Goal: Use online tool/utility

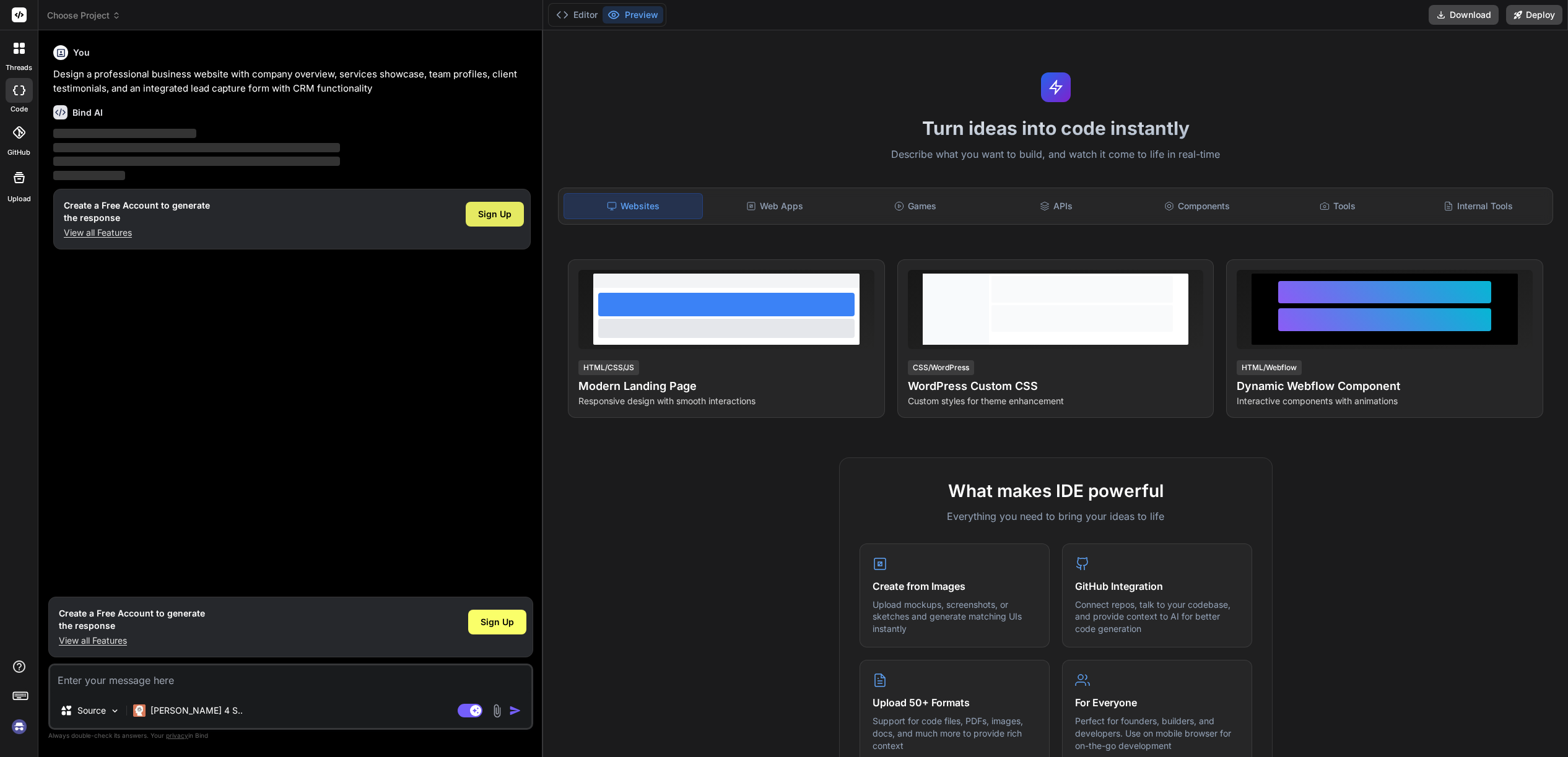
click at [492, 221] on span "Sign Up" at bounding box center [494, 214] width 33 height 12
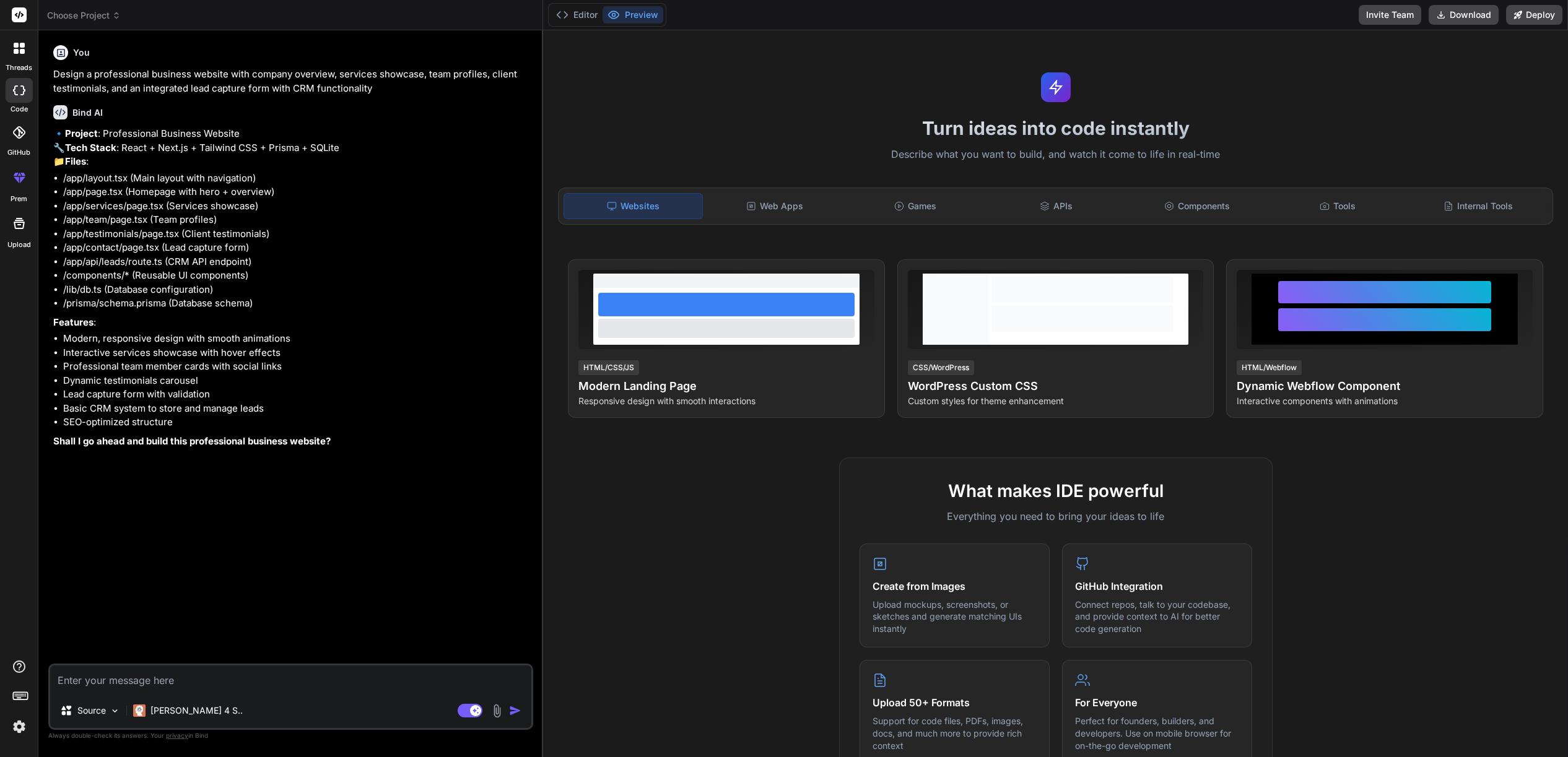
type textarea "x"
click at [398, 169] on p "🔹 Project : Professional Business Website 🔧 Tech Stack : React + Next.js + Tail…" at bounding box center [292, 148] width 477 height 42
click at [509, 704] on img "button" at bounding box center [514, 710] width 12 height 12
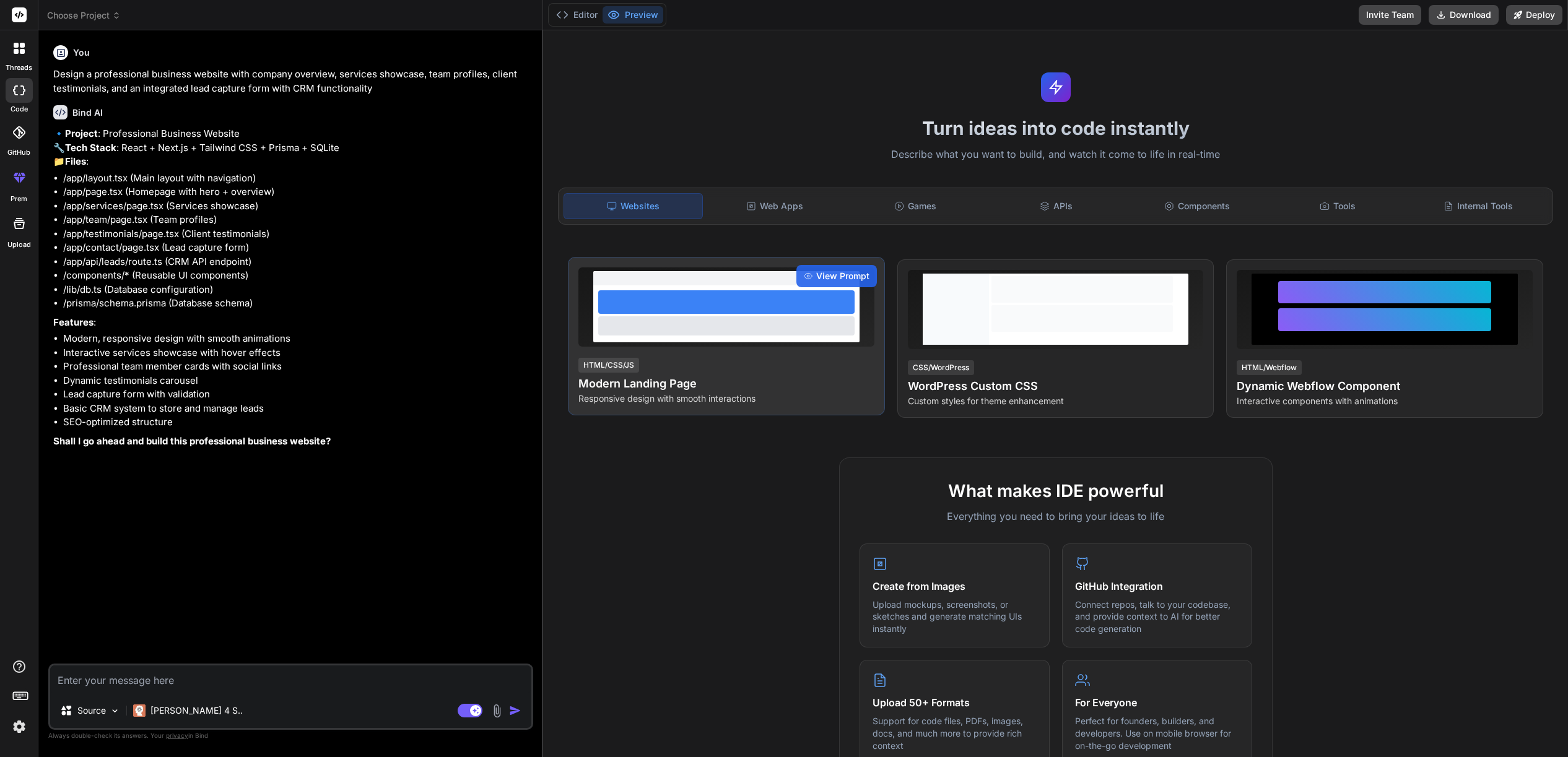
click at [721, 314] on div at bounding box center [726, 302] width 257 height 24
click at [799, 287] on div "View Prompt" at bounding box center [836, 276] width 80 height 22
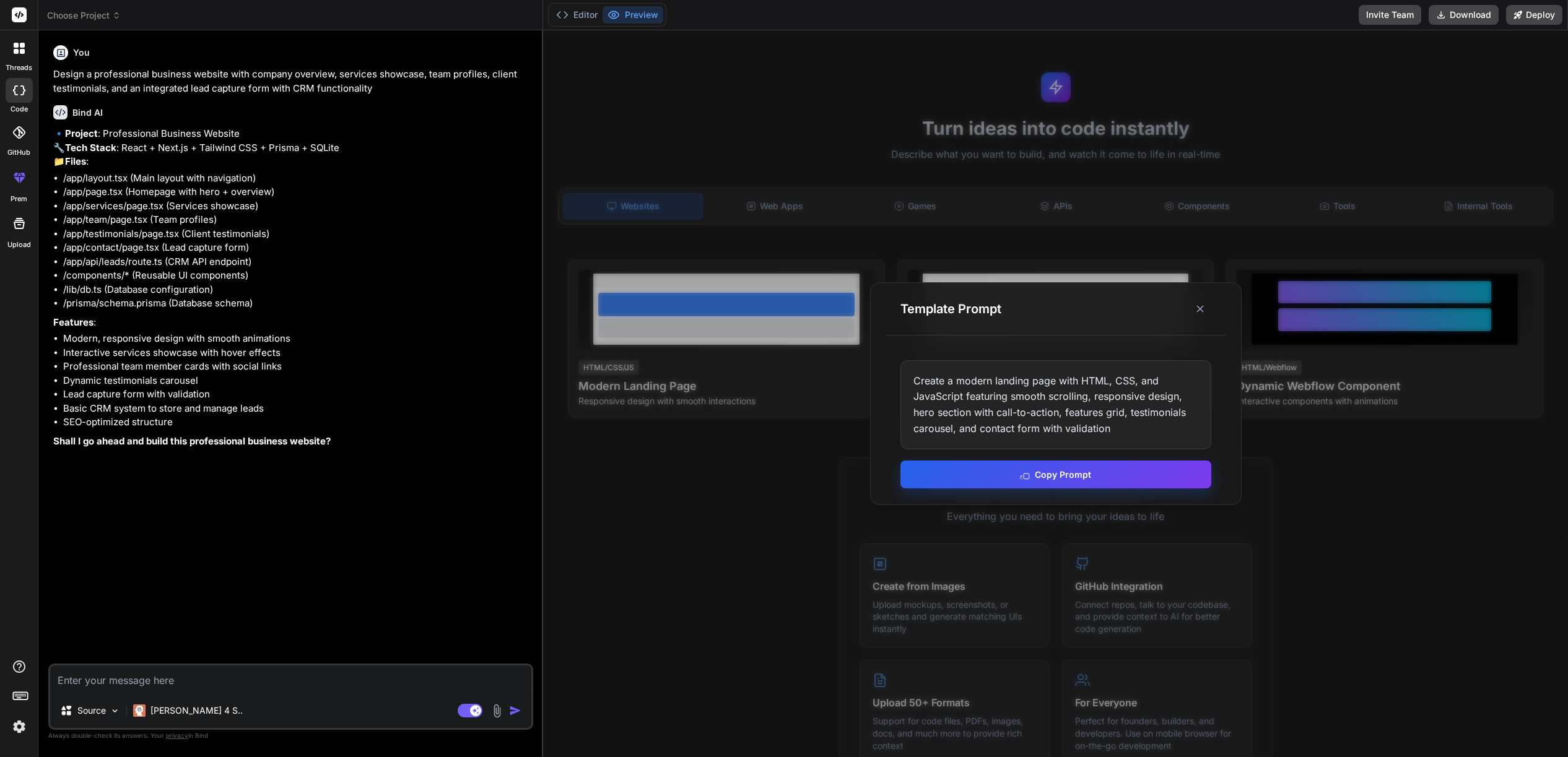
click at [1078, 474] on button "Copy Prompt" at bounding box center [1056, 474] width 311 height 28
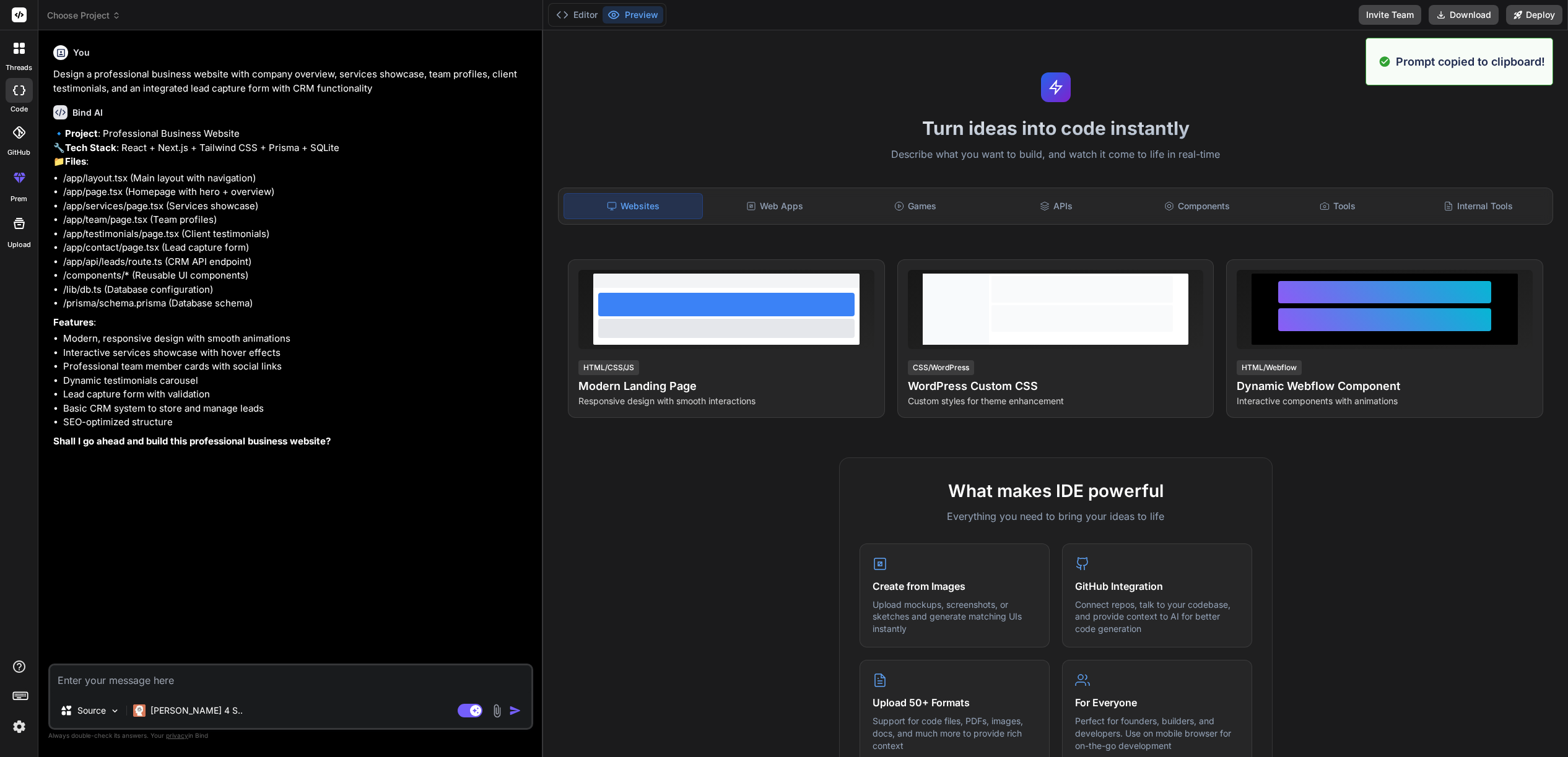
click at [107, 665] on textarea at bounding box center [291, 679] width 481 height 28
paste textarea "Create a modern landing page with HTML, CSS, and JavaScript featuring smooth sc…"
type textarea "Create a modern landing page with HTML, CSS, and JavaScript featuring smooth sc…"
type textarea "x"
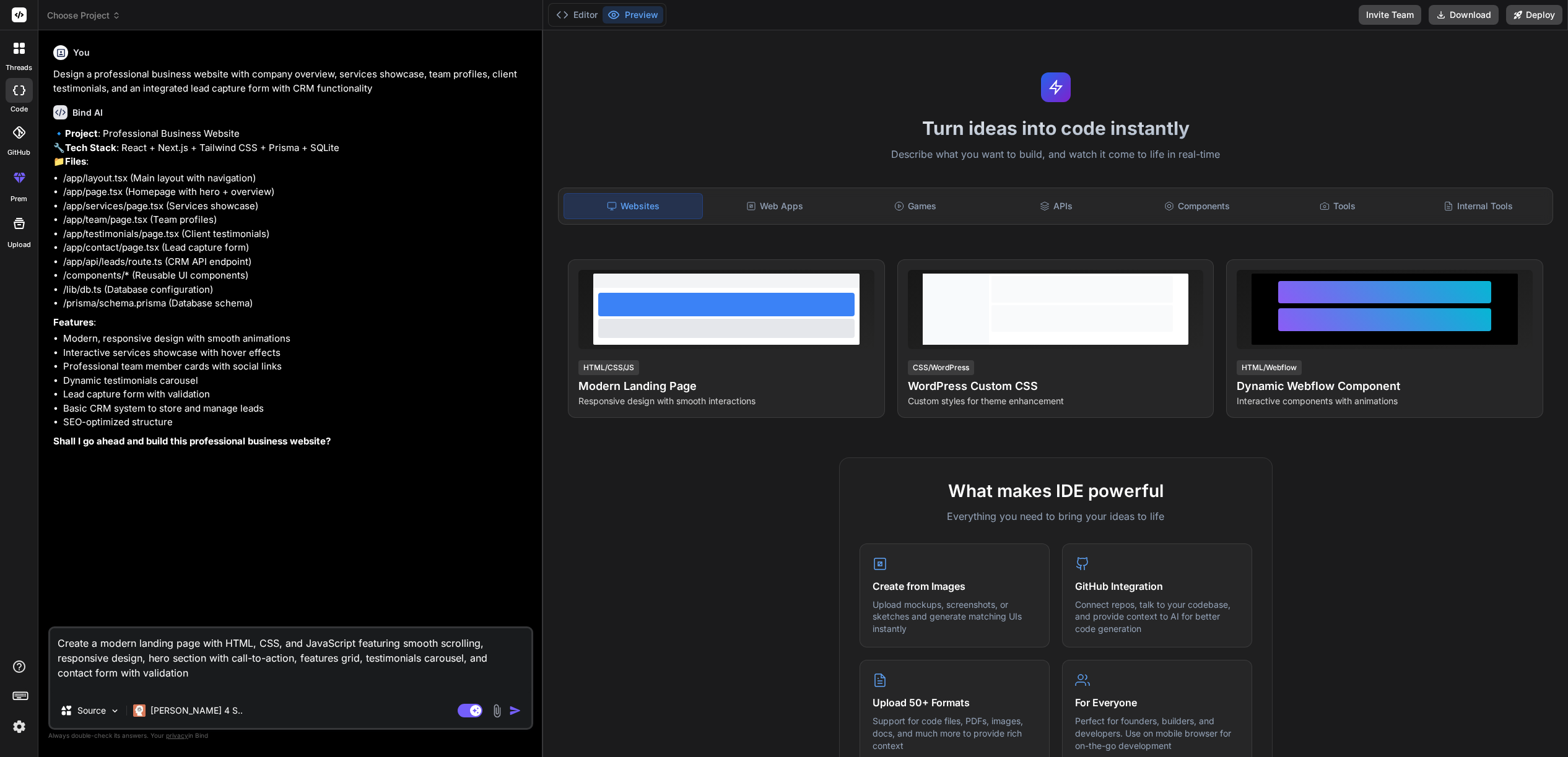
type textarea "Create a modern landing page with HTML, CSS, and JavaScript featuring smooth sc…"
click at [509, 704] on img "button" at bounding box center [514, 710] width 12 height 12
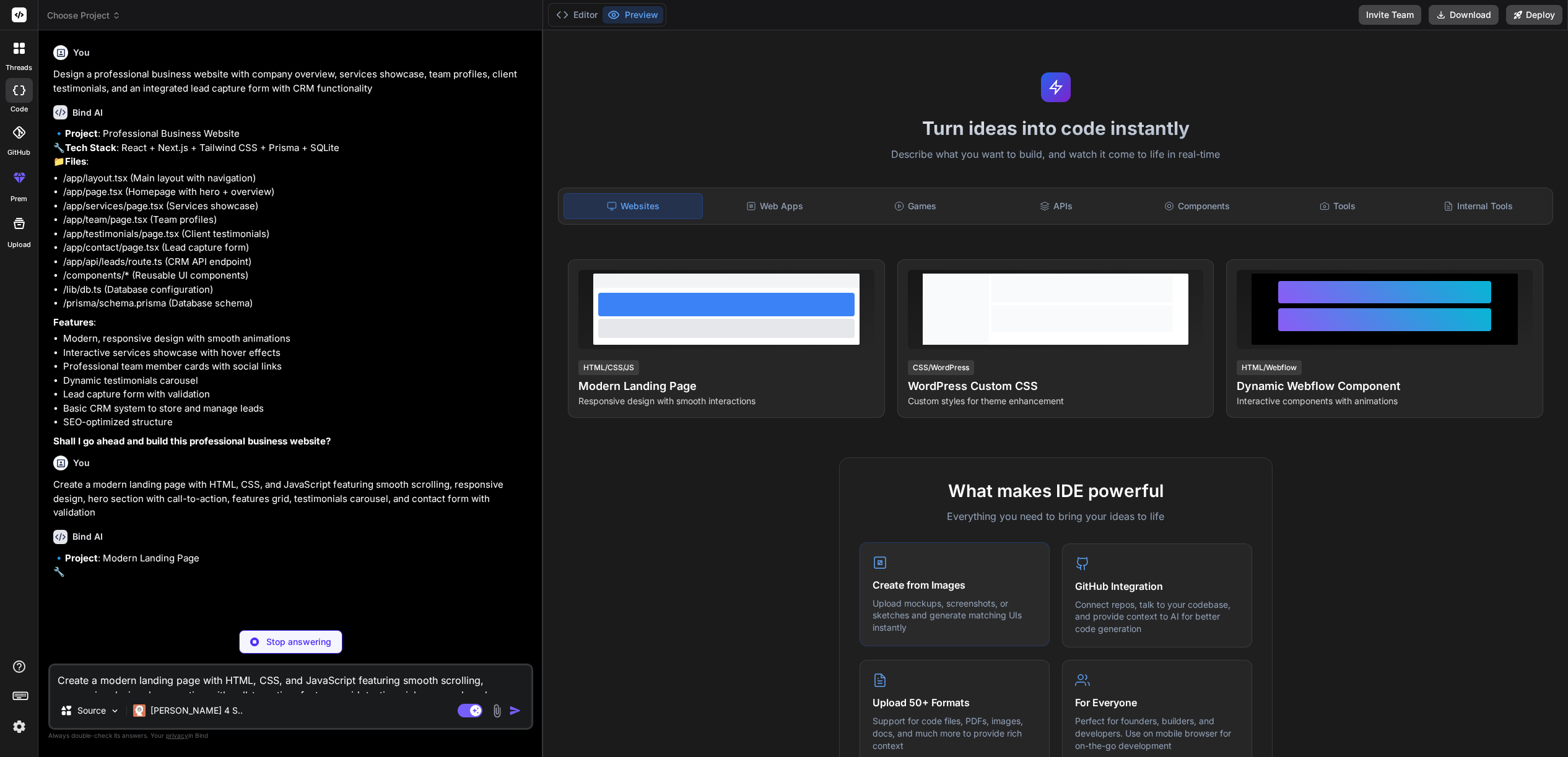
scroll to position [15, 0]
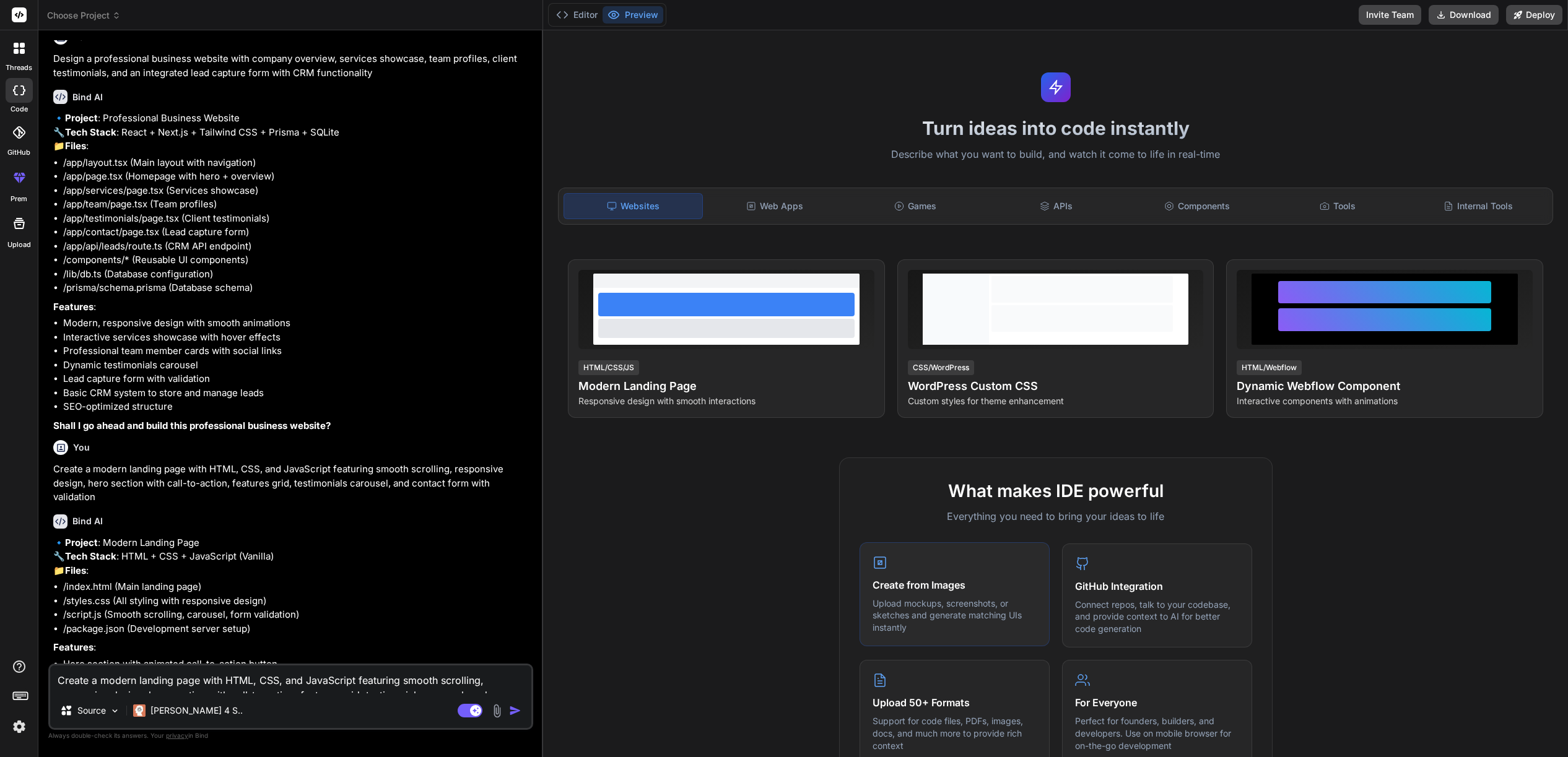
type textarea "x"
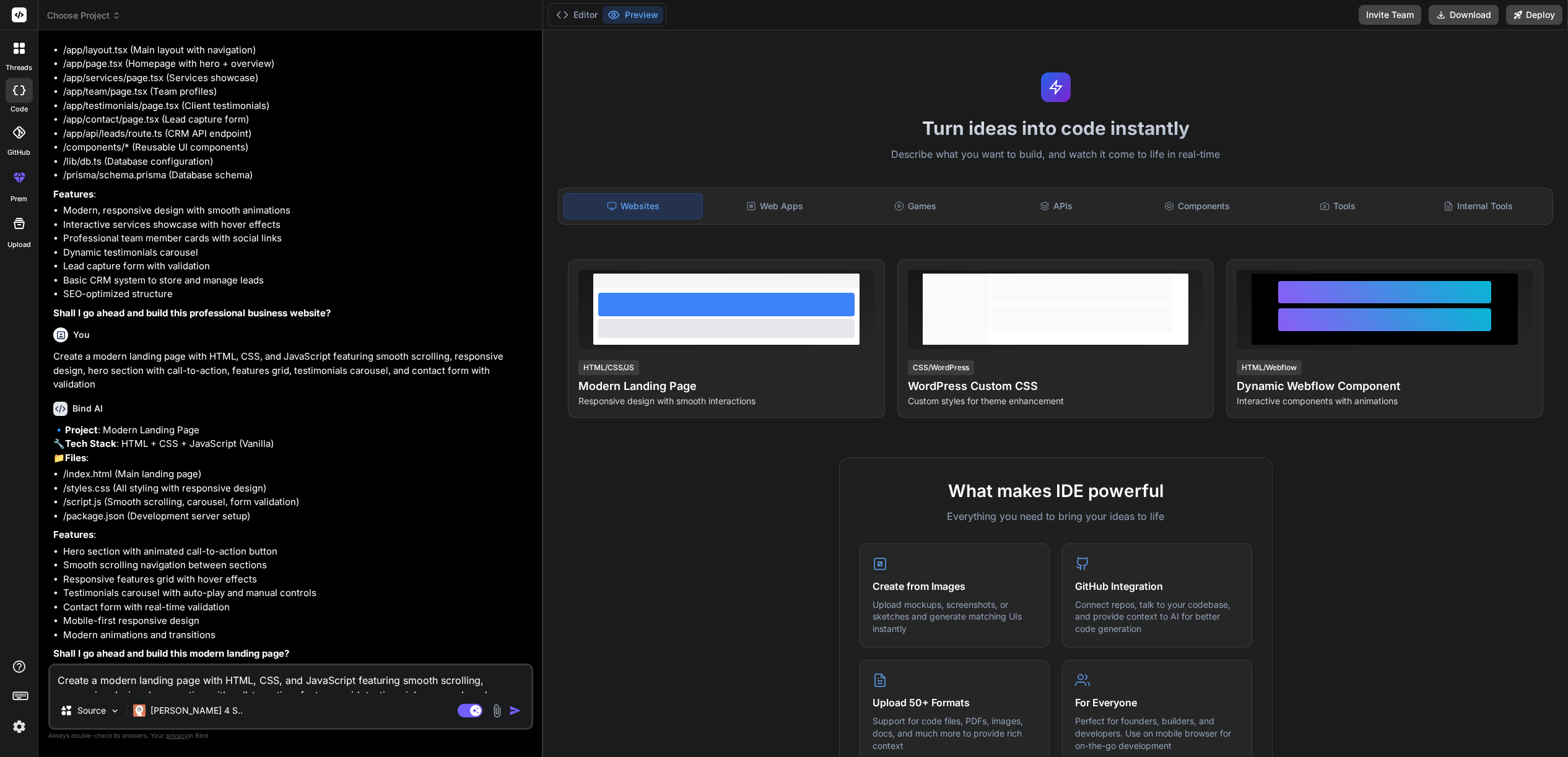
scroll to position [232, 0]
click at [144, 670] on textarea "Create a modern landing page with HTML, CSS, and JavaScript featuring smooth sc…" at bounding box center [291, 679] width 481 height 28
type textarea "y"
type textarea "x"
type textarea "ye3"
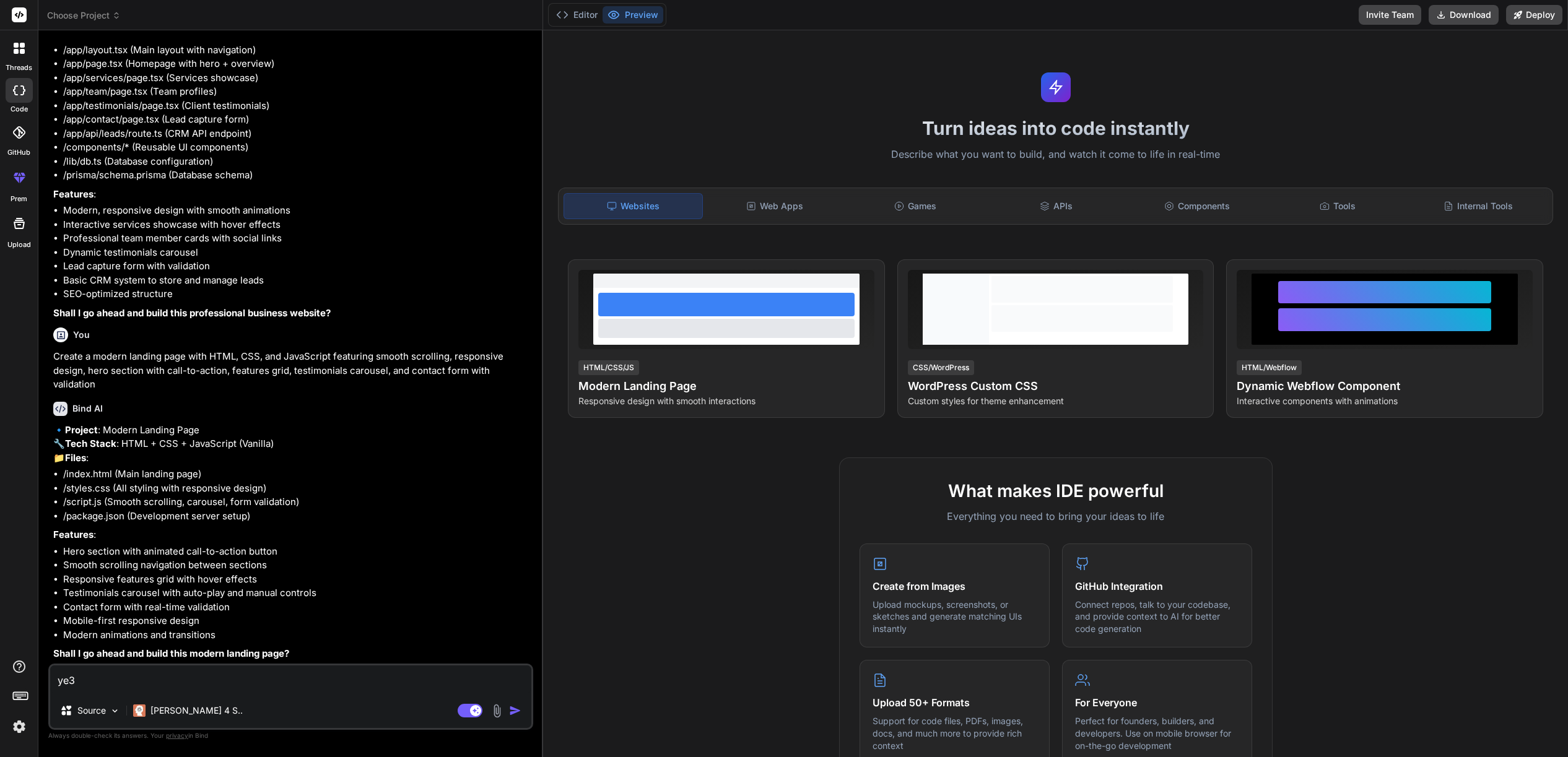
type textarea "x"
type textarea "ye3s"
type textarea "x"
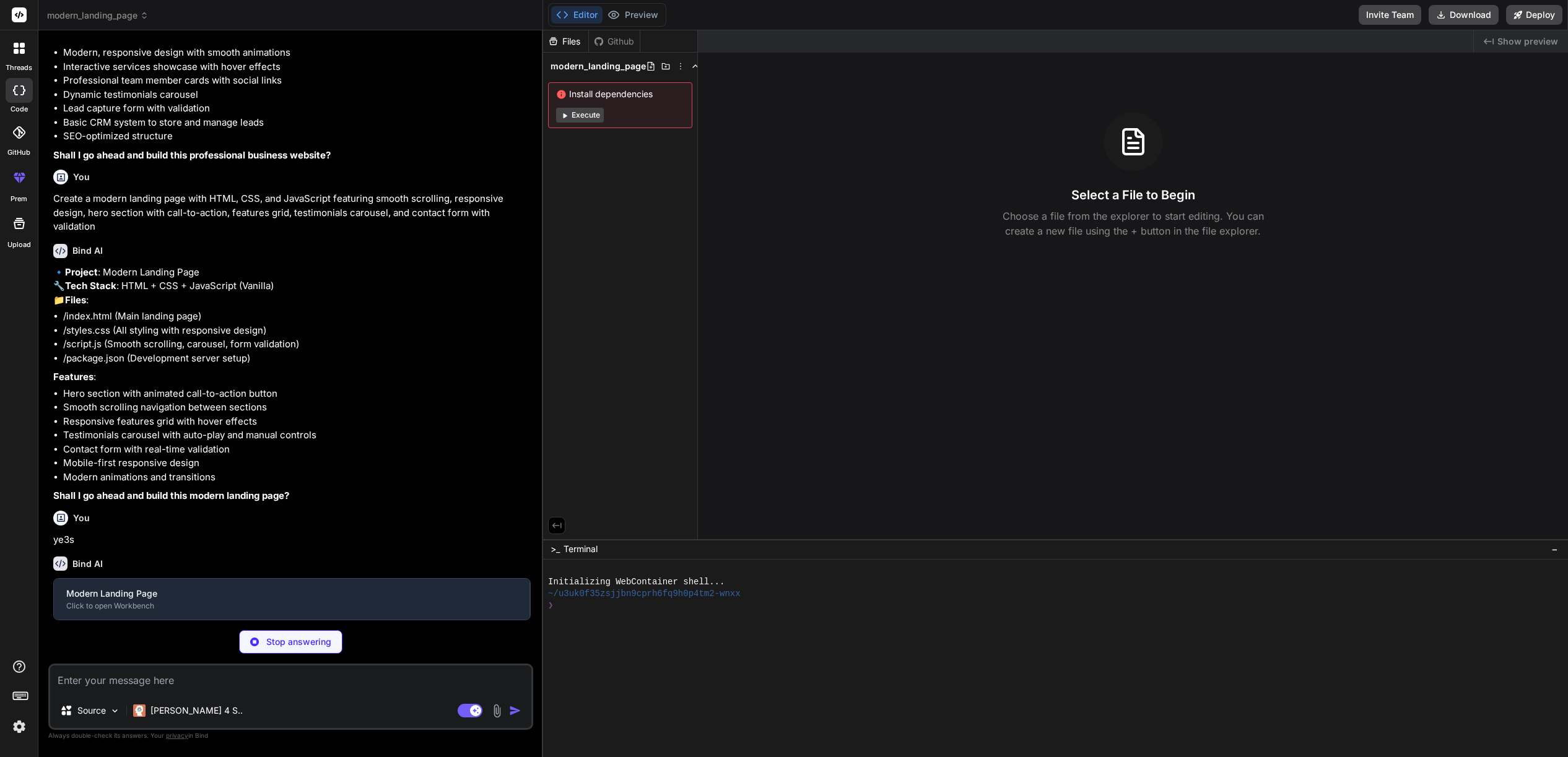
scroll to position [373, 0]
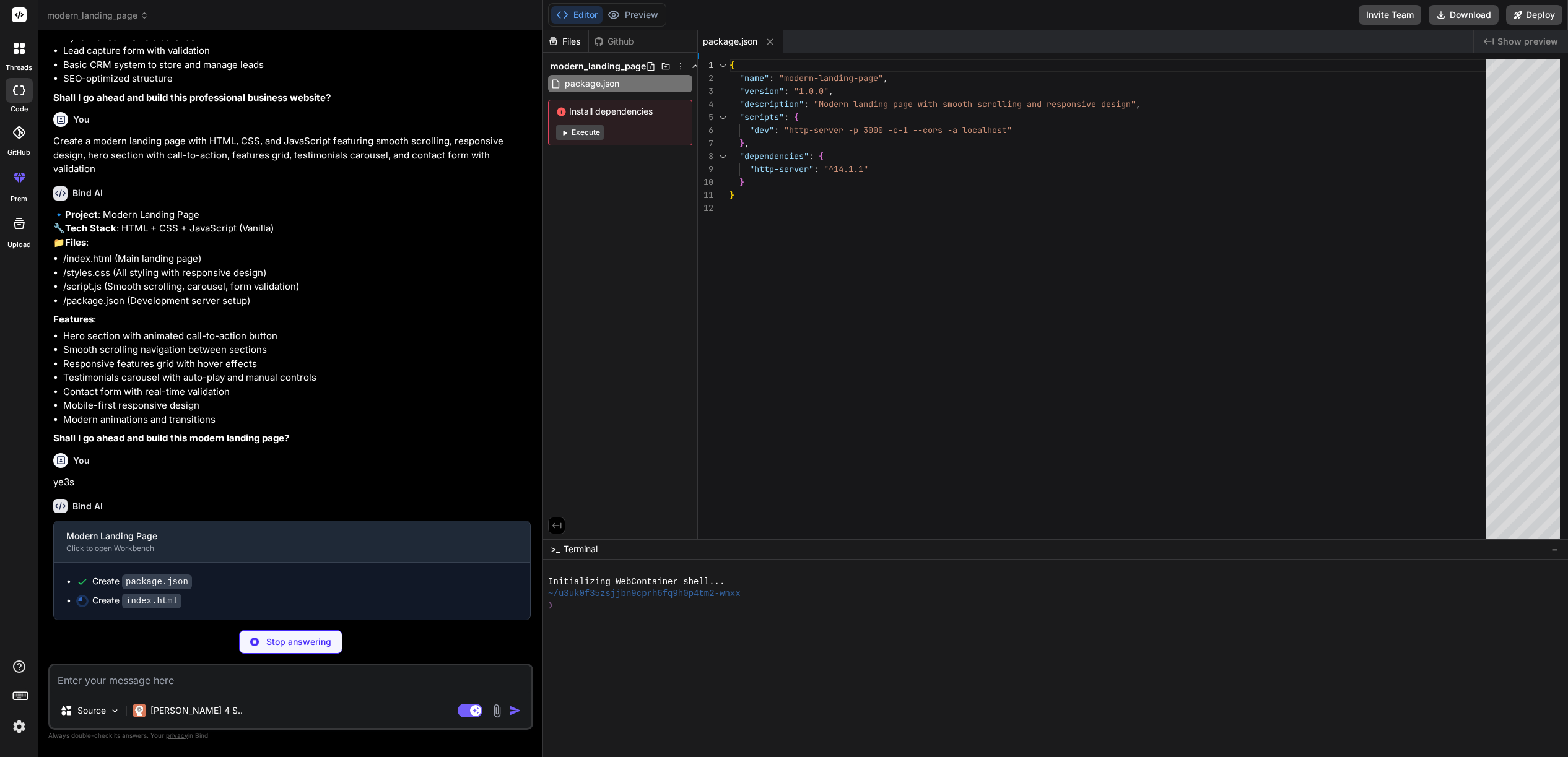
click at [598, 140] on button "Execute" at bounding box center [580, 133] width 48 height 15
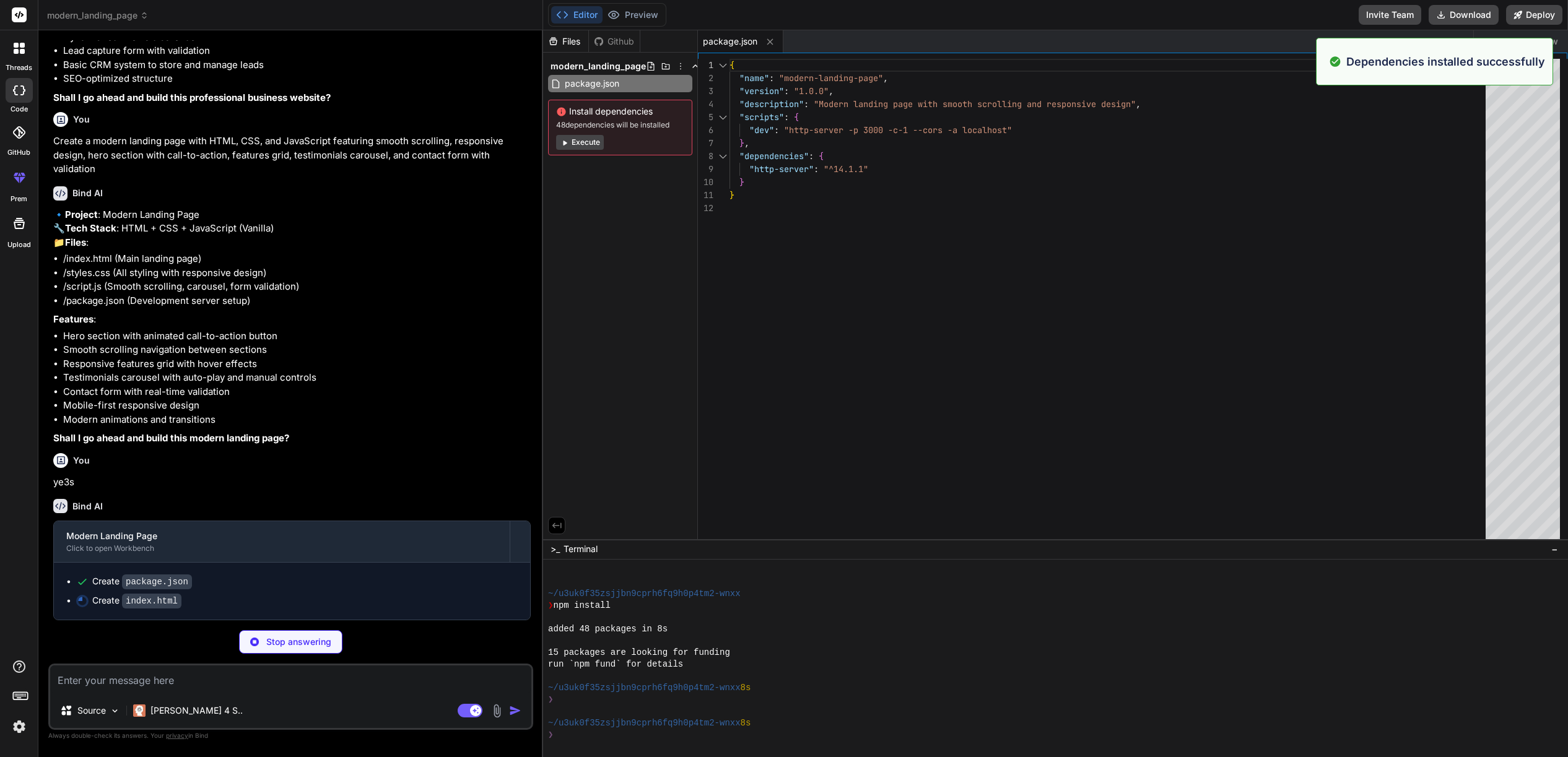
scroll to position [47, 0]
click at [594, 150] on button "Execute" at bounding box center [580, 142] width 48 height 15
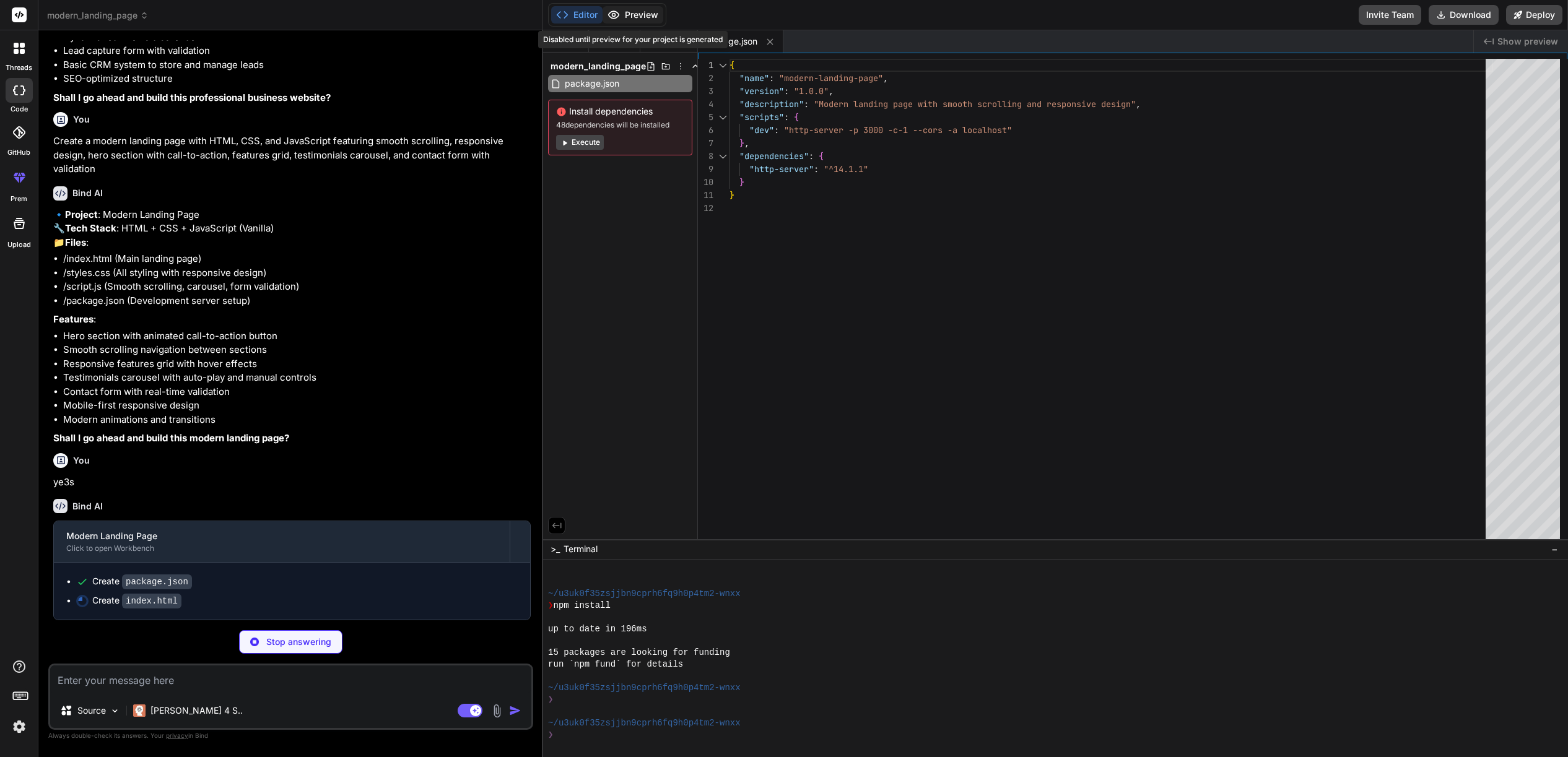
type textarea "x"
type textarea "<div class="footer-bottom"> <p>&copy; 2024 ModernCo. All rights reserved.</p> <…"
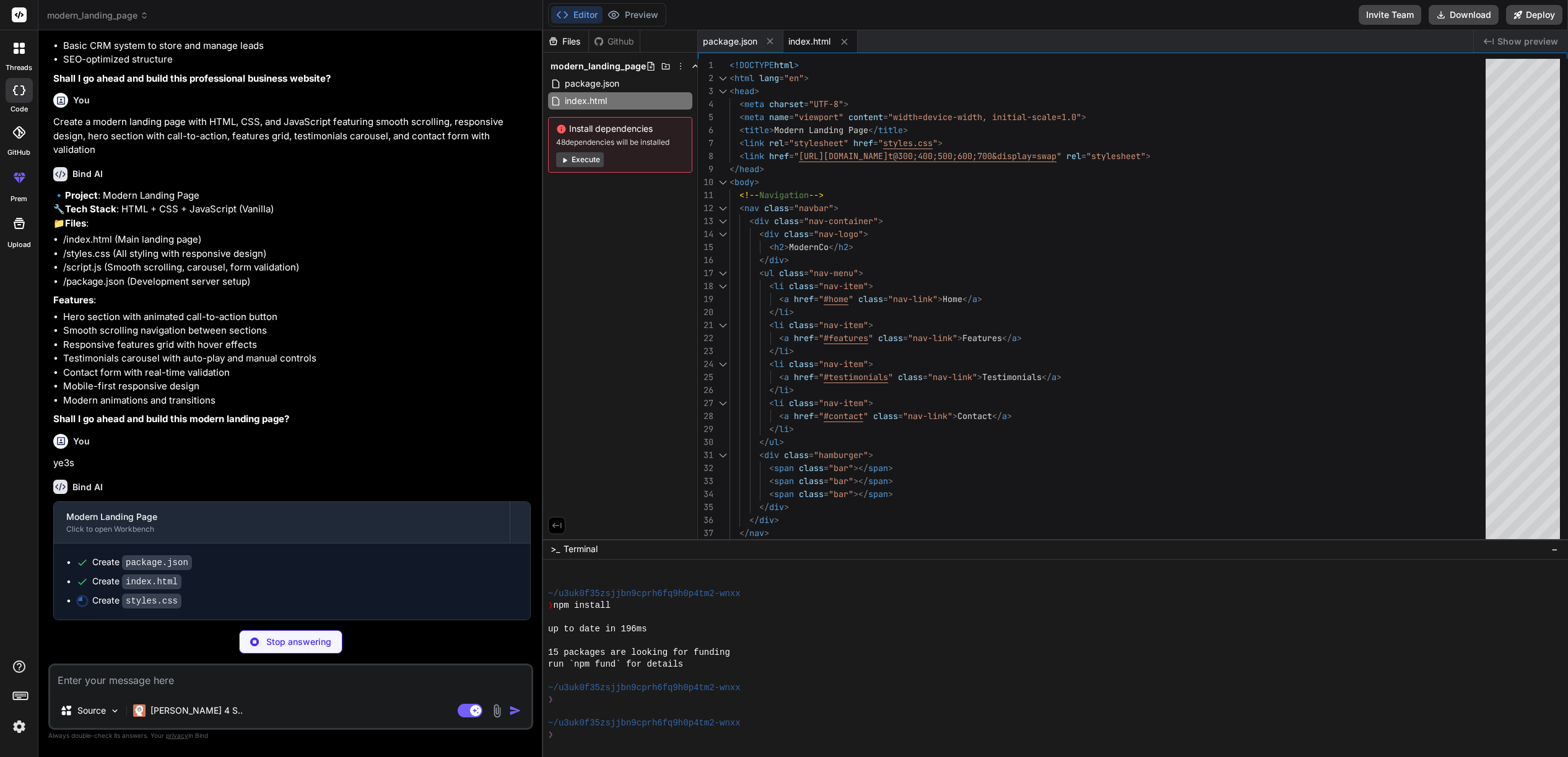
click at [604, 167] on button "Execute" at bounding box center [580, 160] width 48 height 15
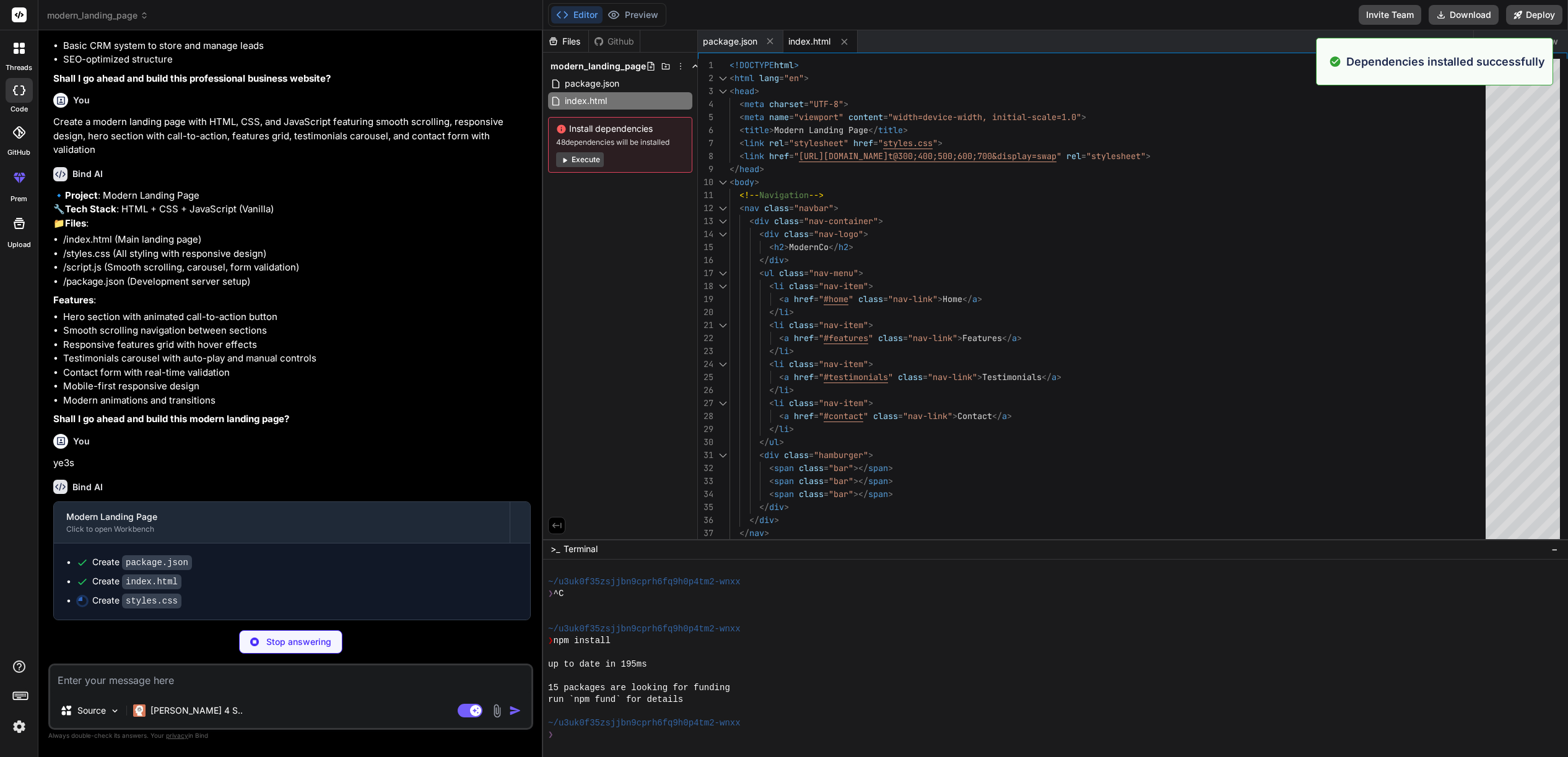
scroll to position [400, 0]
type textarea "x"
type textarea "transform: translateX(0); } }"
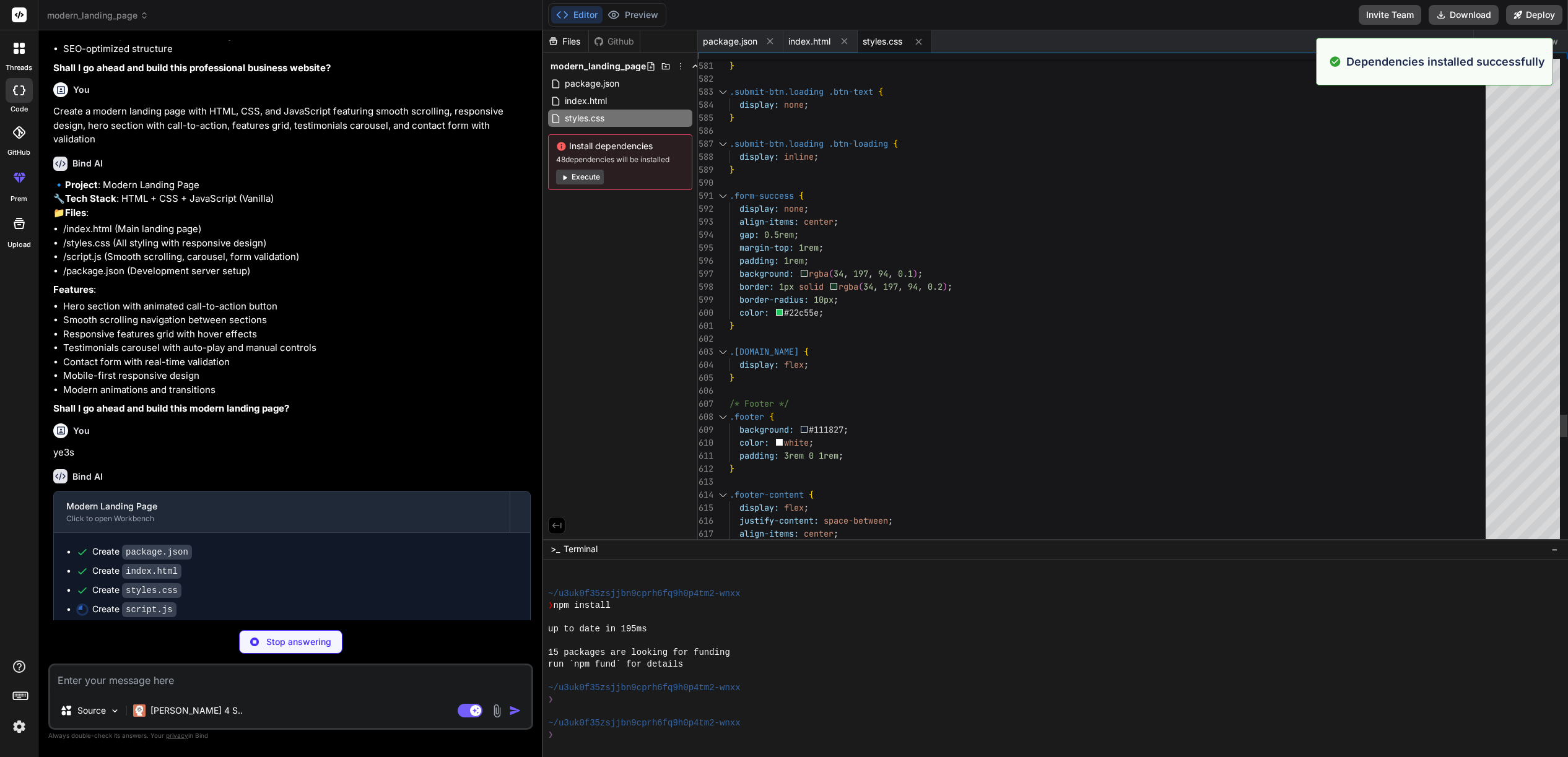
scroll to position [39, 0]
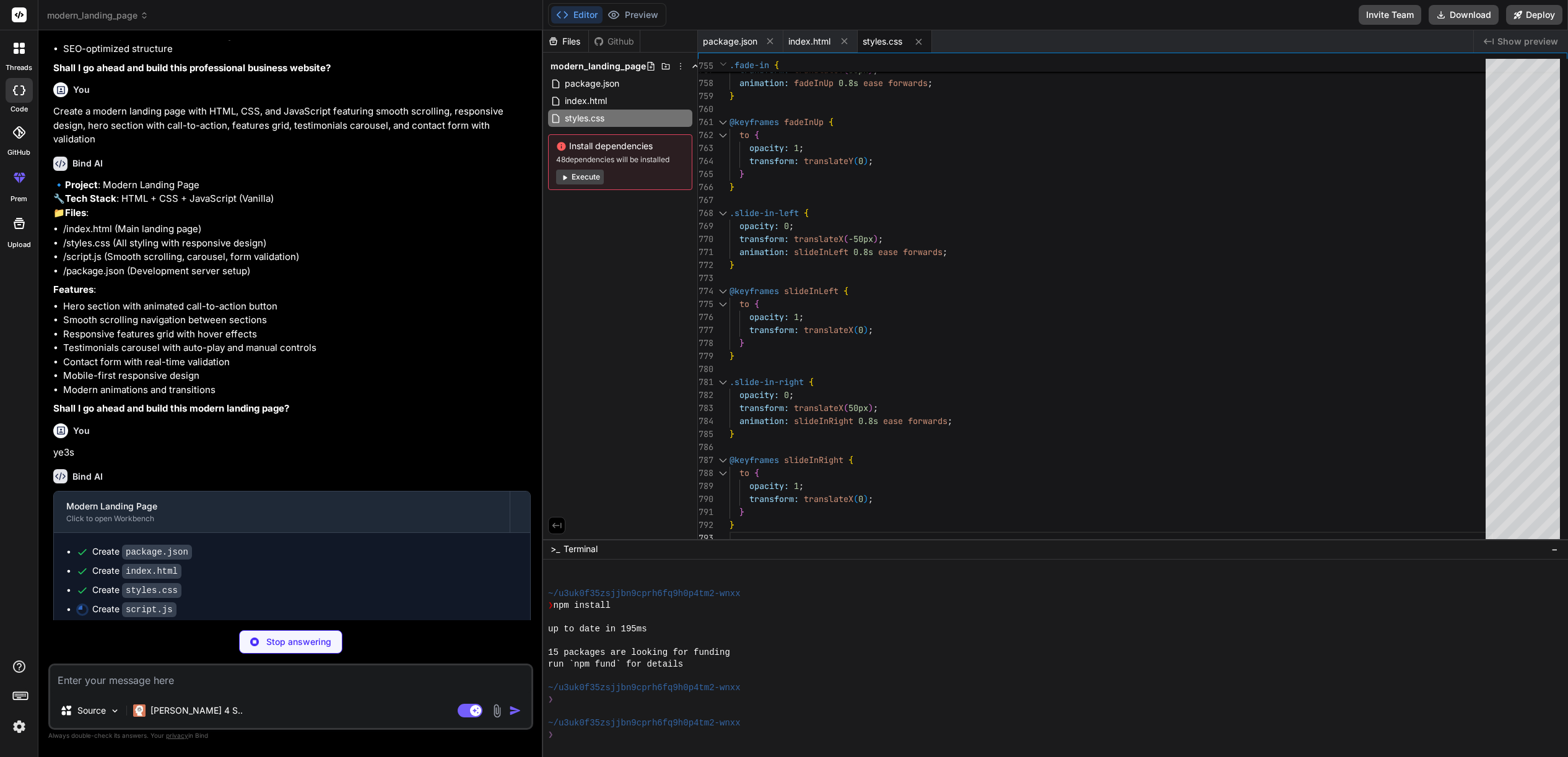
type textarea "x"
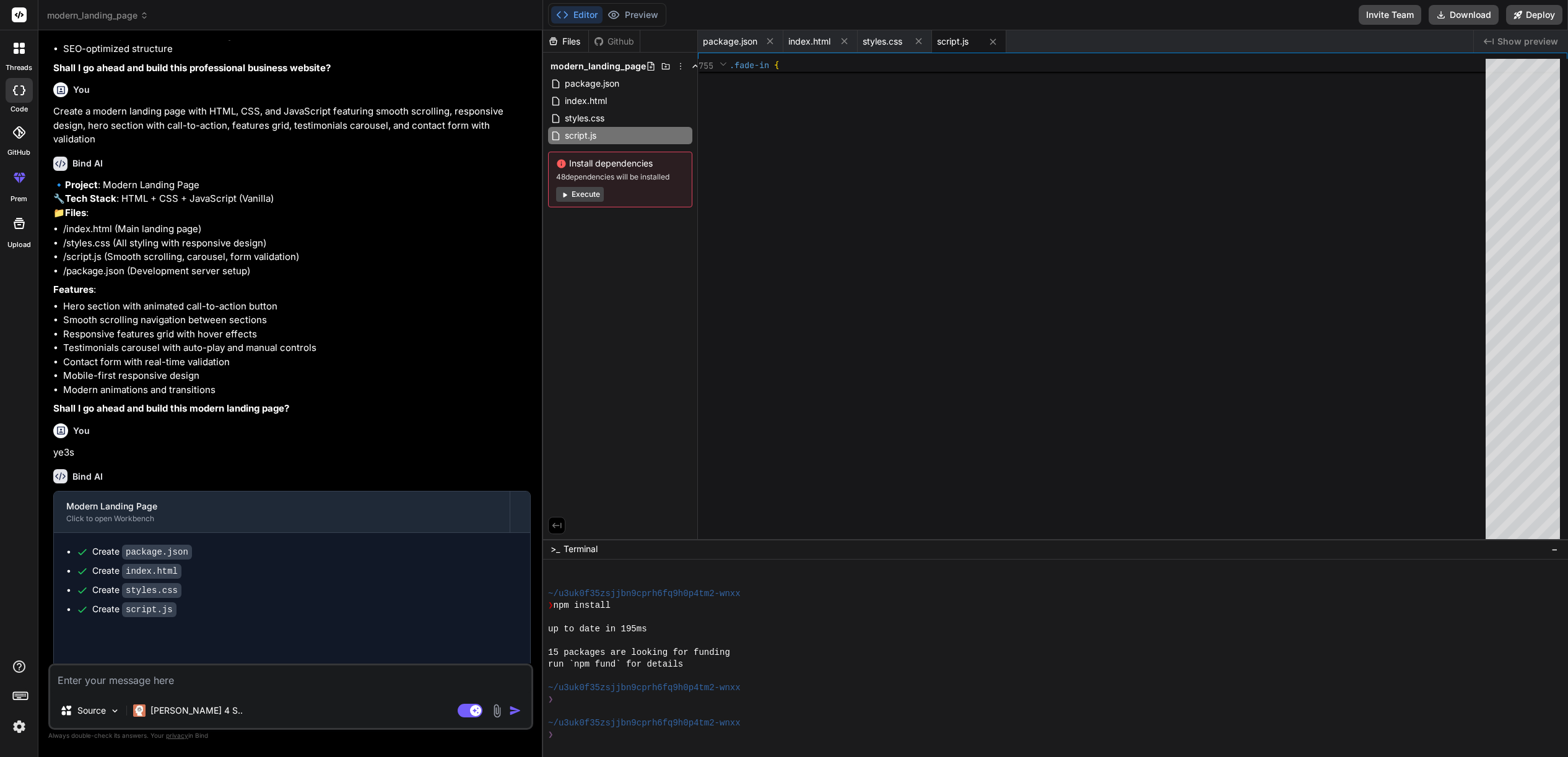
type textarea "x"
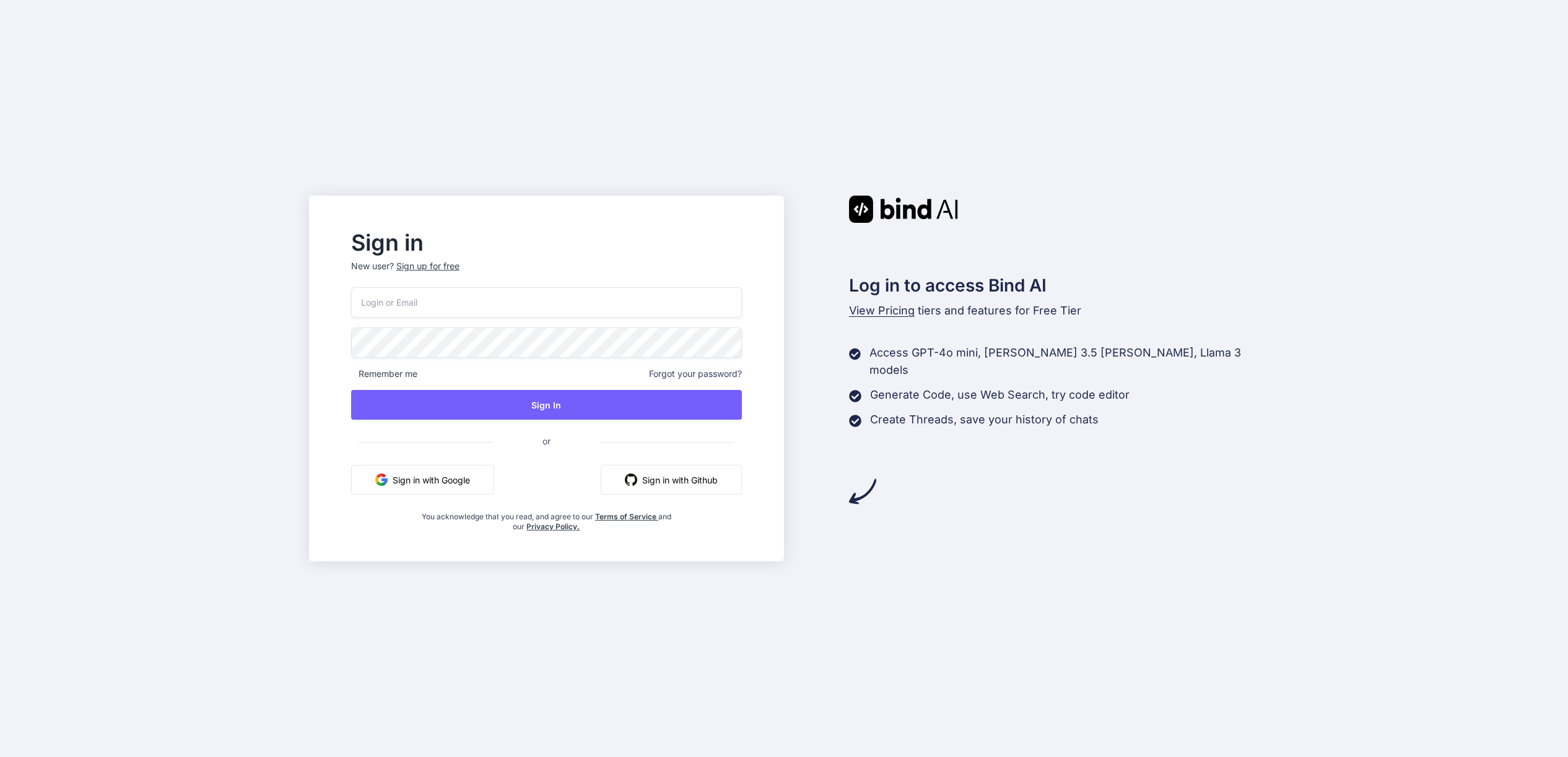
click at [452, 494] on button "Sign in with Google" at bounding box center [423, 479] width 143 height 30
